Goal: Check status: Check status

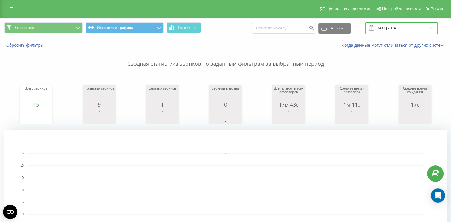
click at [385, 30] on input "[DATE] - [DATE]" at bounding box center [402, 28] width 72 height 12
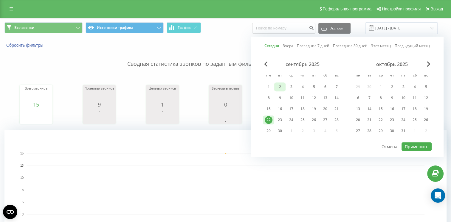
click at [281, 87] on div "2" at bounding box center [280, 87] width 8 height 8
click at [272, 119] on div "22" at bounding box center [269, 120] width 8 height 8
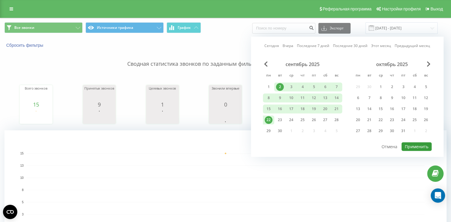
click at [421, 146] on button "Применить" at bounding box center [417, 147] width 30 height 9
type input "[DATE] - [DATE]"
